Goal: Information Seeking & Learning: Learn about a topic

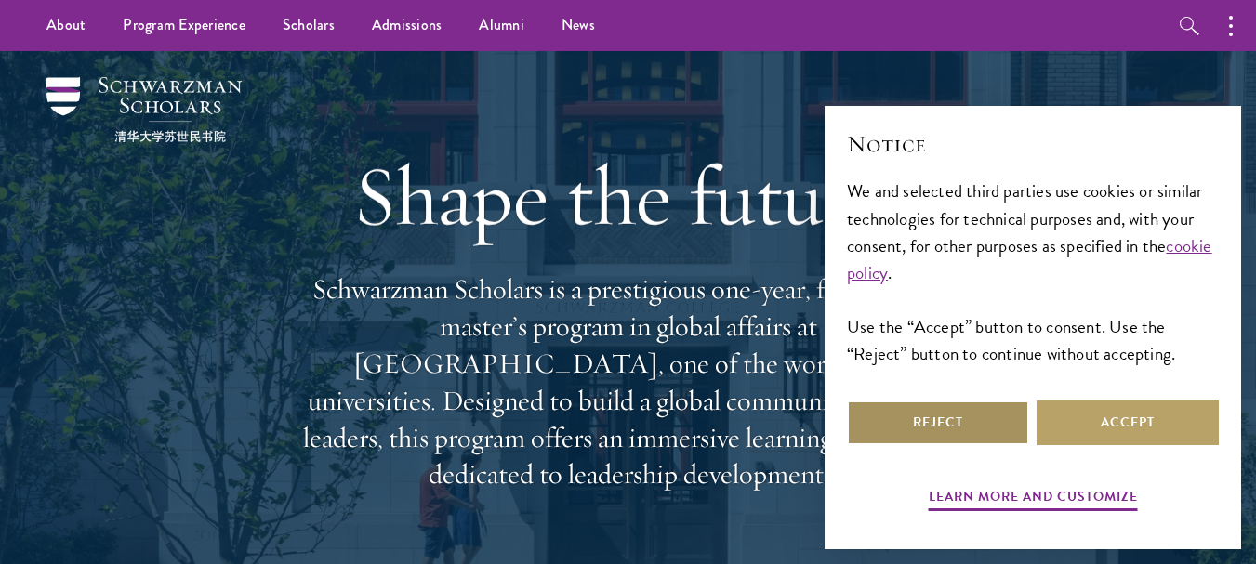
click at [963, 424] on button "Reject" at bounding box center [938, 423] width 182 height 45
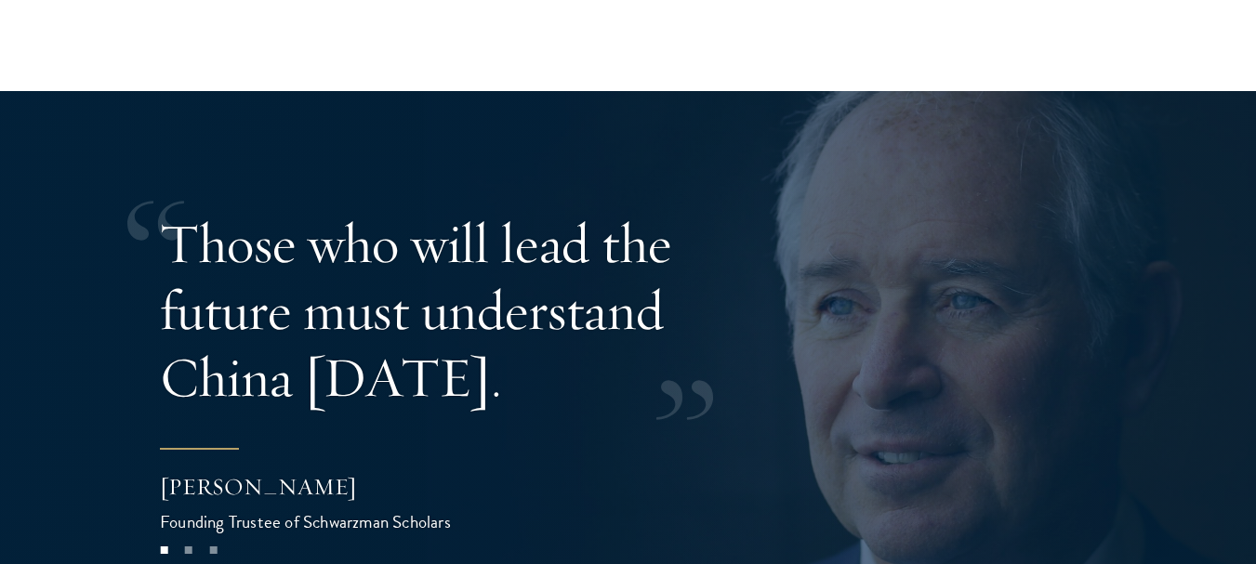
scroll to position [3580, 0]
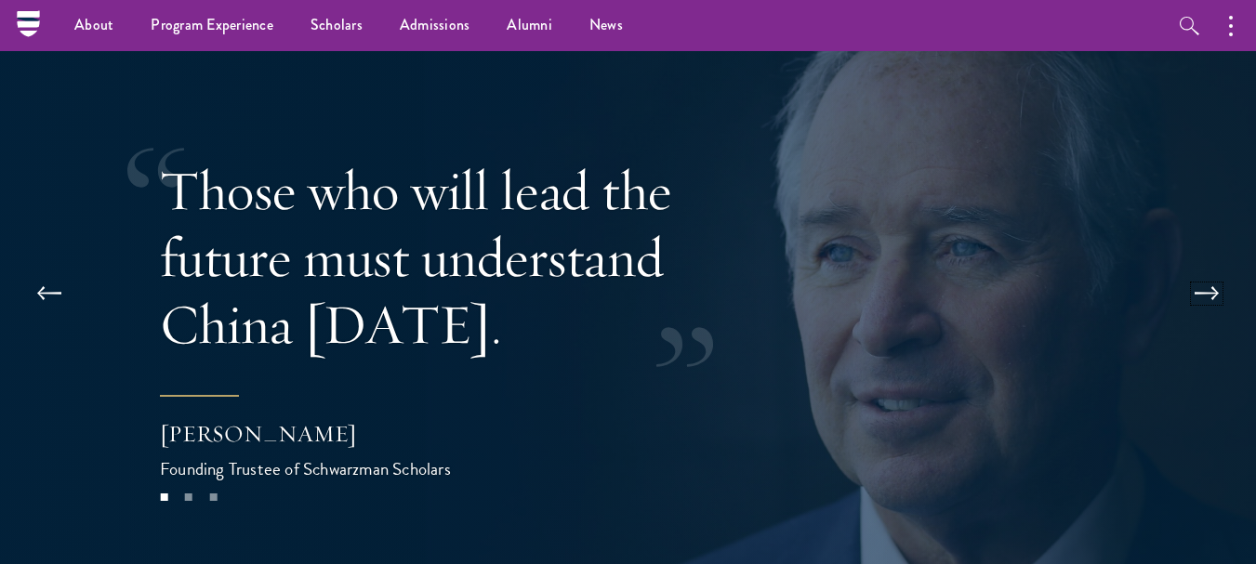
click at [1214, 268] on button at bounding box center [1206, 294] width 61 height 52
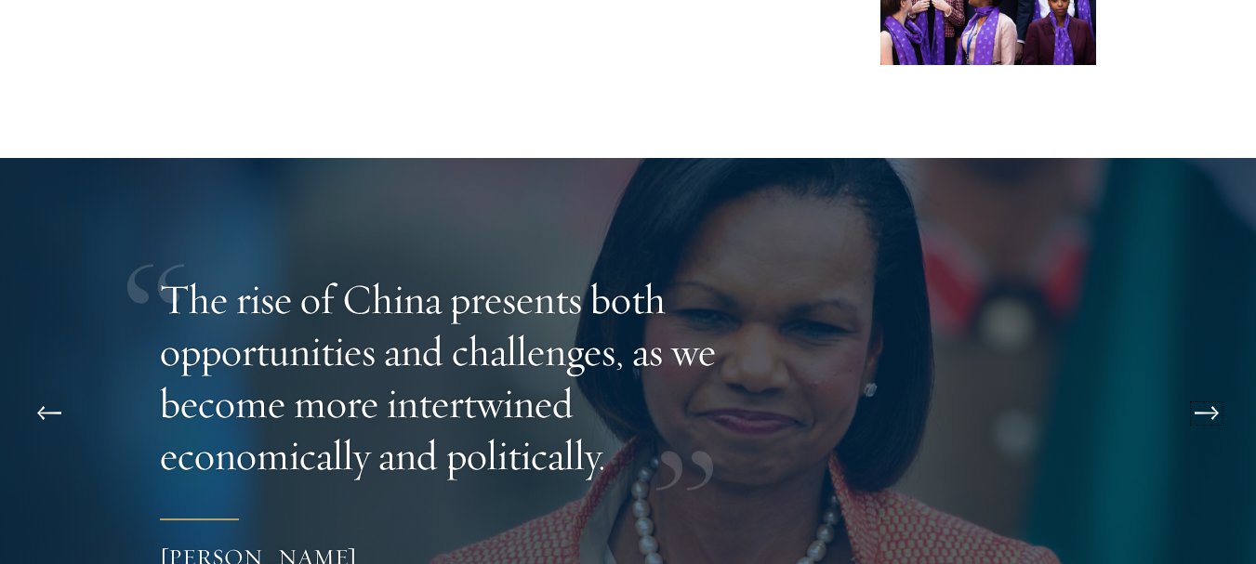
scroll to position [3465, 0]
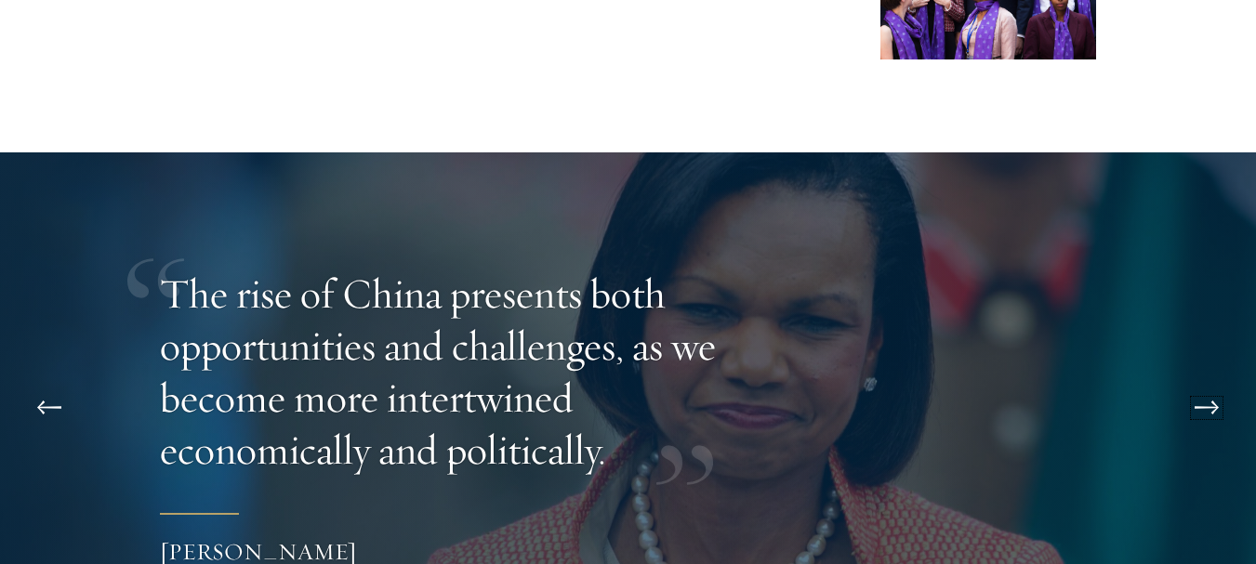
click at [1217, 382] on button at bounding box center [1206, 408] width 61 height 52
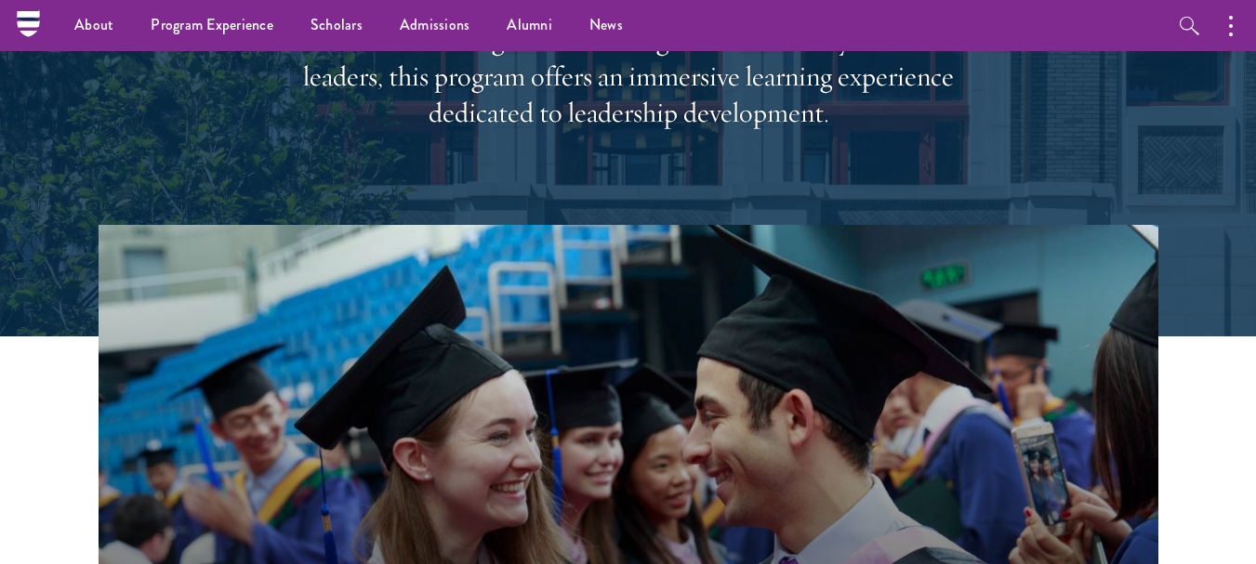
scroll to position [0, 0]
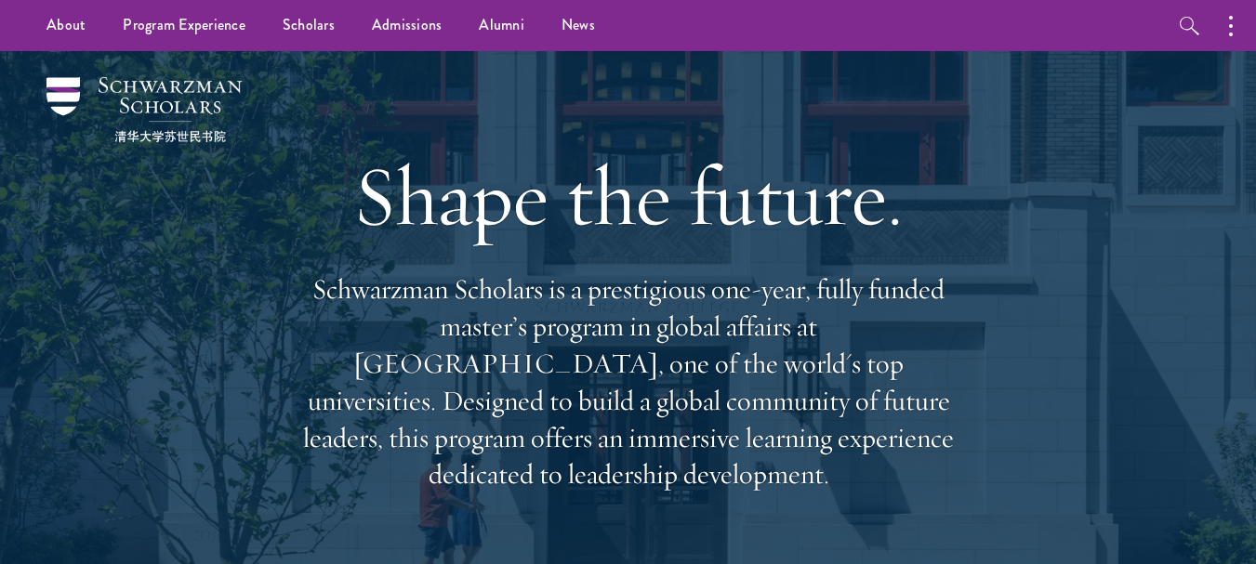
click at [1186, 300] on div at bounding box center [628, 374] width 1256 height 647
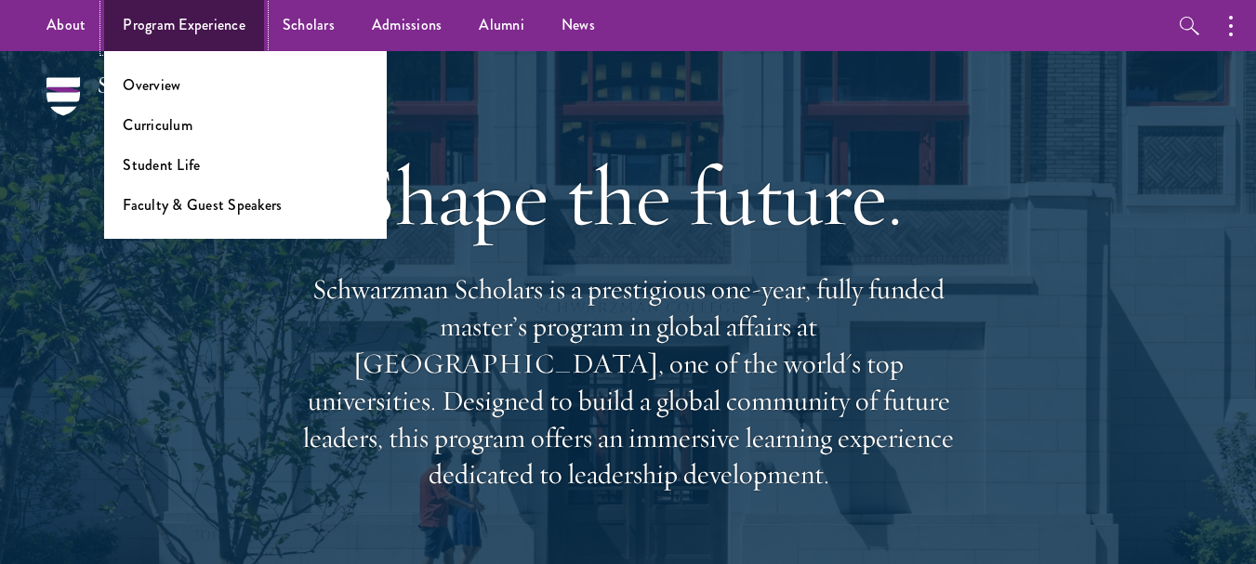
click at [155, 27] on link "Program Experience" at bounding box center [184, 25] width 160 height 51
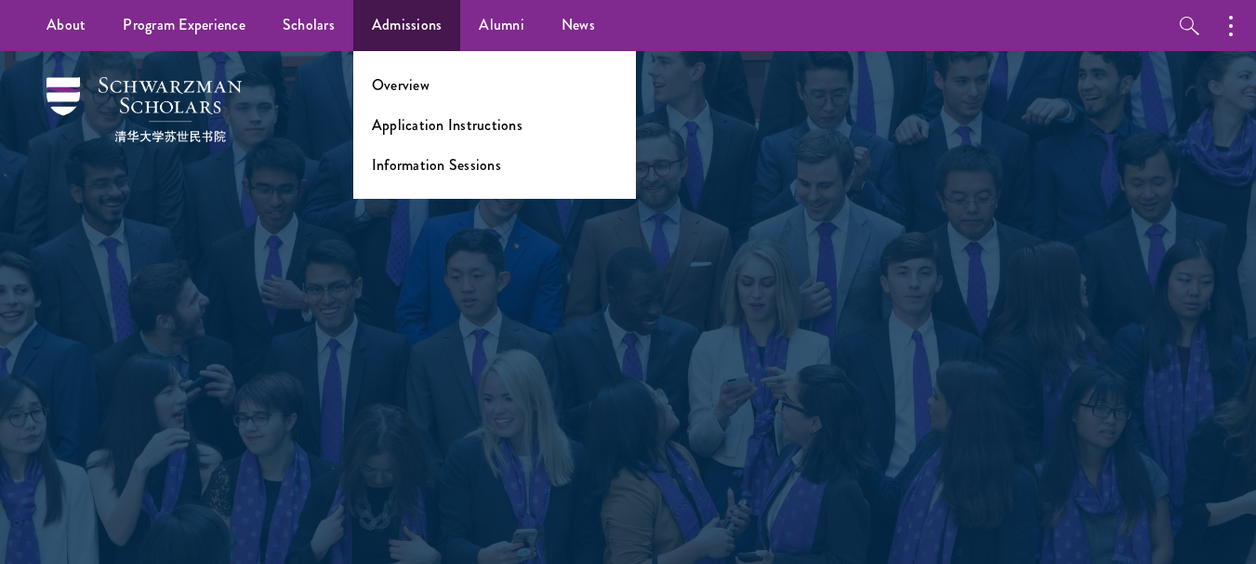
click at [1160, 316] on div "Program Experience Empowering future leaders." at bounding box center [628, 313] width 1070 height 525
click at [426, 36] on link "Admissions" at bounding box center [407, 25] width 108 height 51
